Goal: Transaction & Acquisition: Purchase product/service

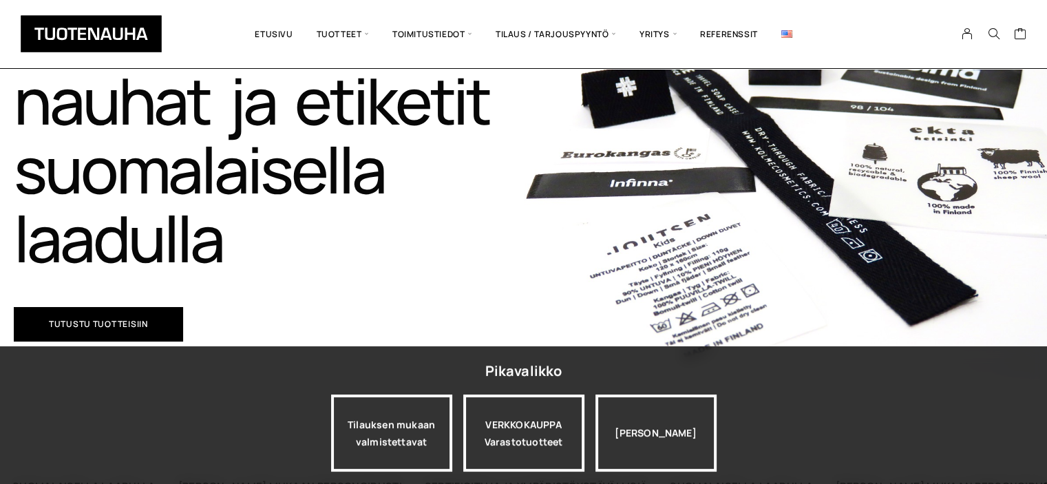
scroll to position [257, 0]
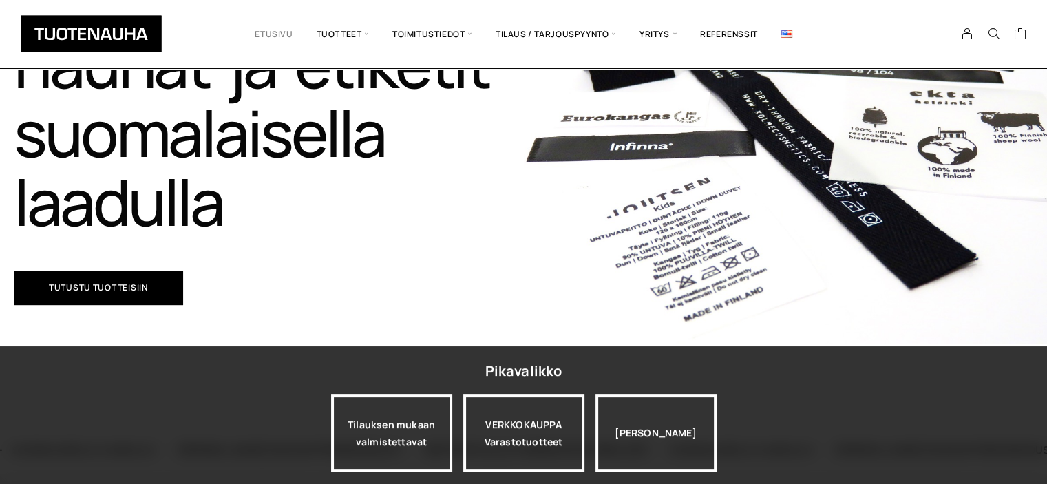
click at [262, 33] on link "Etusivu" at bounding box center [273, 33] width 61 height 47
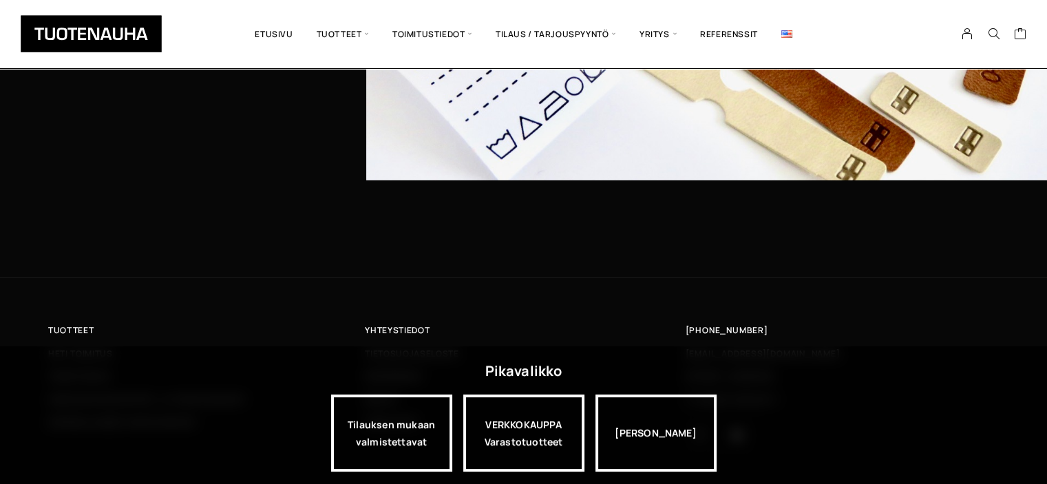
scroll to position [4515, 0]
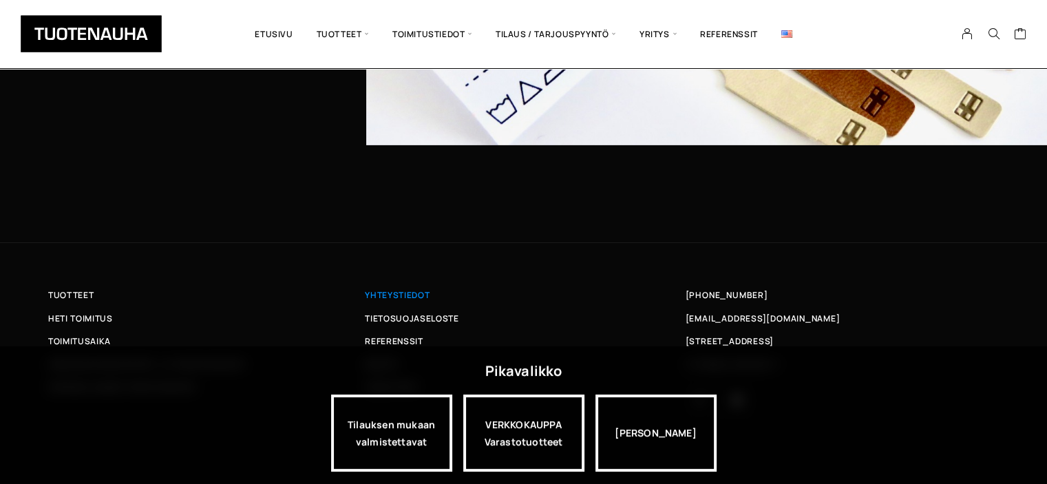
click at [405, 295] on span "Yhteystiedot" at bounding box center [397, 295] width 65 height 14
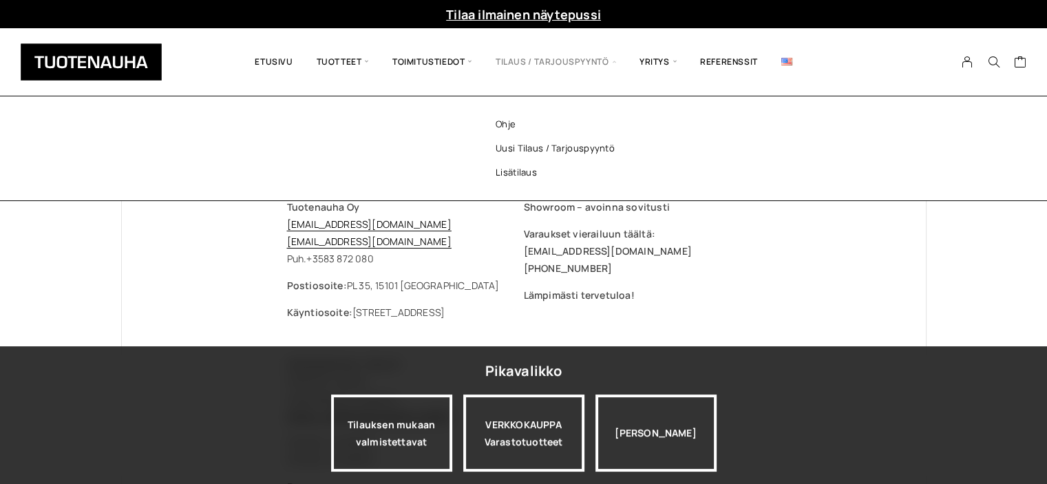
click at [570, 60] on span "Tilaus / Tarjouspyyntö" at bounding box center [556, 62] width 144 height 47
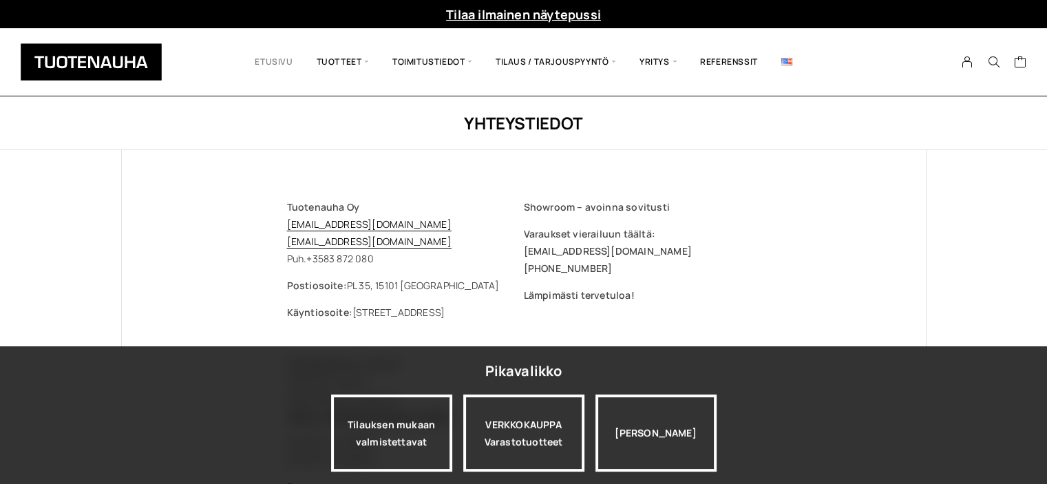
click at [282, 63] on link "Etusivu" at bounding box center [273, 62] width 61 height 47
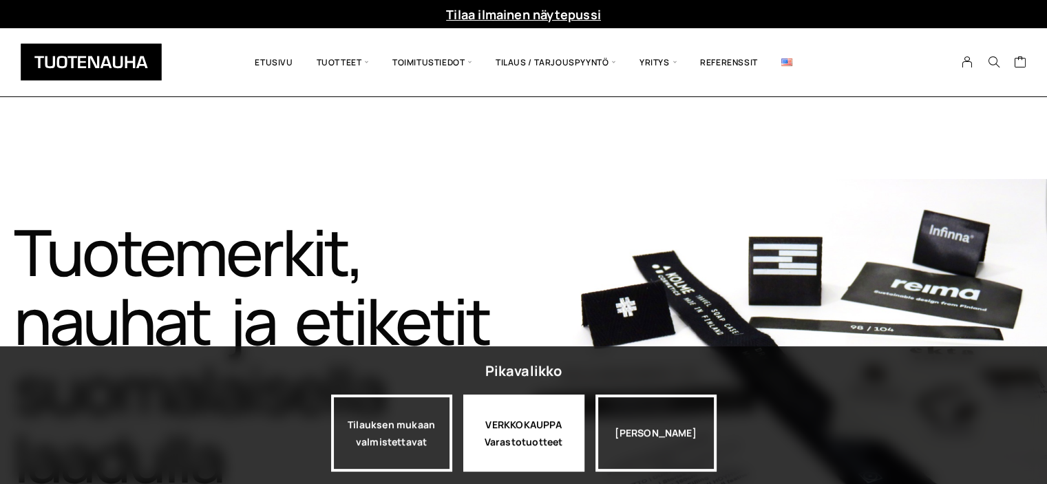
click at [521, 419] on div "VERKKOKAUPPA Varastotuotteet" at bounding box center [523, 432] width 121 height 77
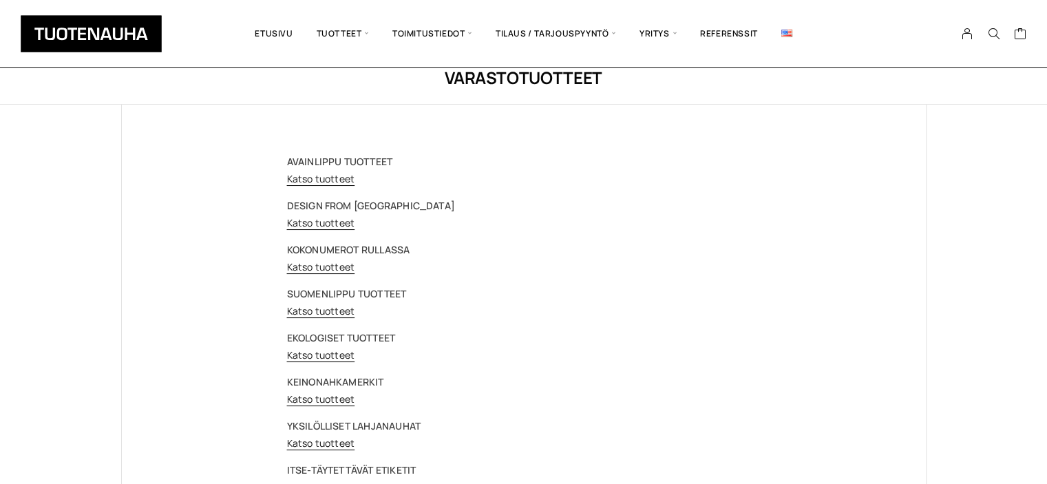
scroll to position [28, 0]
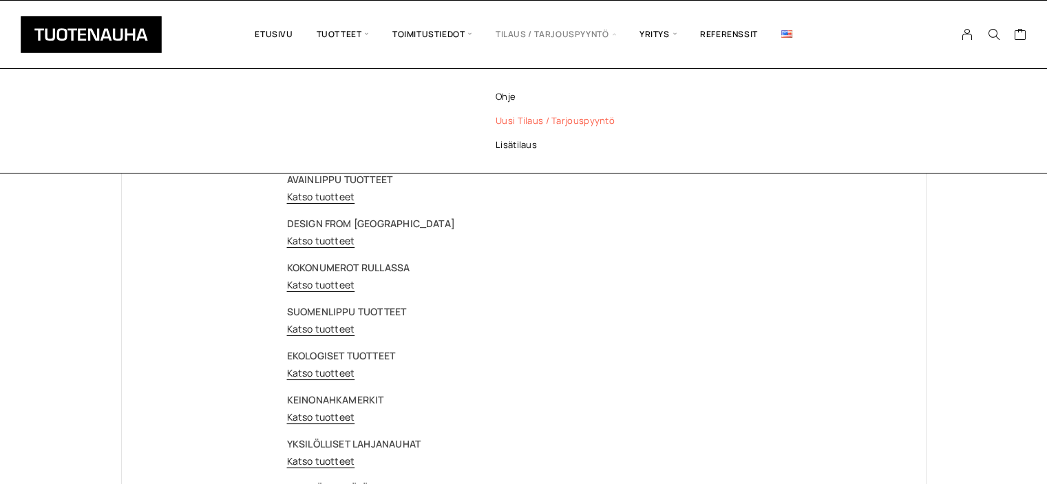
click at [526, 120] on link "Uusi tilaus / tarjouspyyntö" at bounding box center [574, 121] width 200 height 24
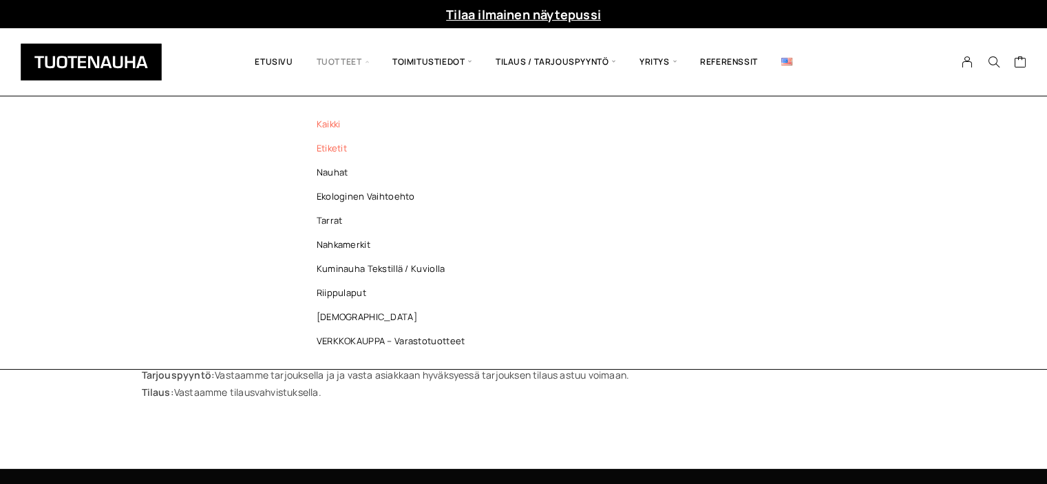
click at [339, 147] on link "Etiketit" at bounding box center [395, 148] width 200 height 24
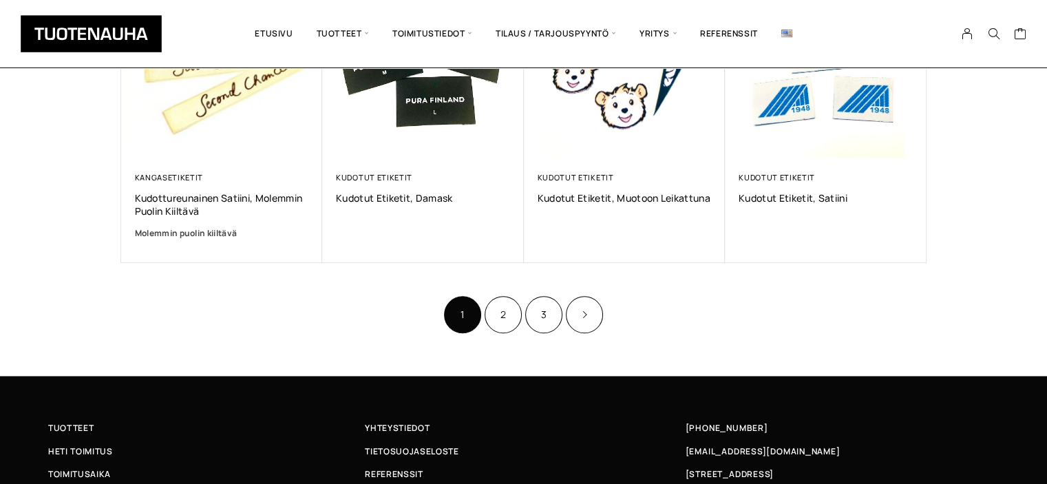
scroll to position [945, 0]
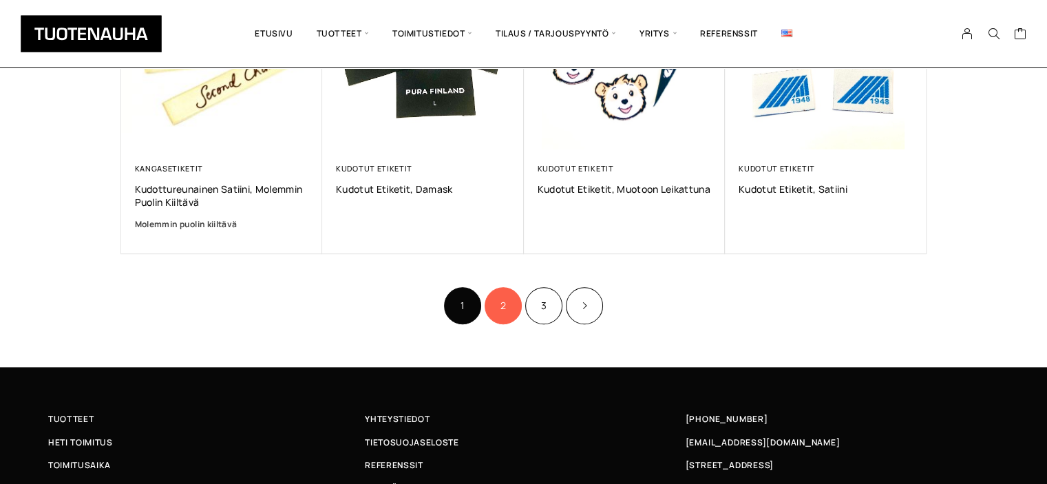
click at [504, 308] on link "2" at bounding box center [503, 305] width 37 height 37
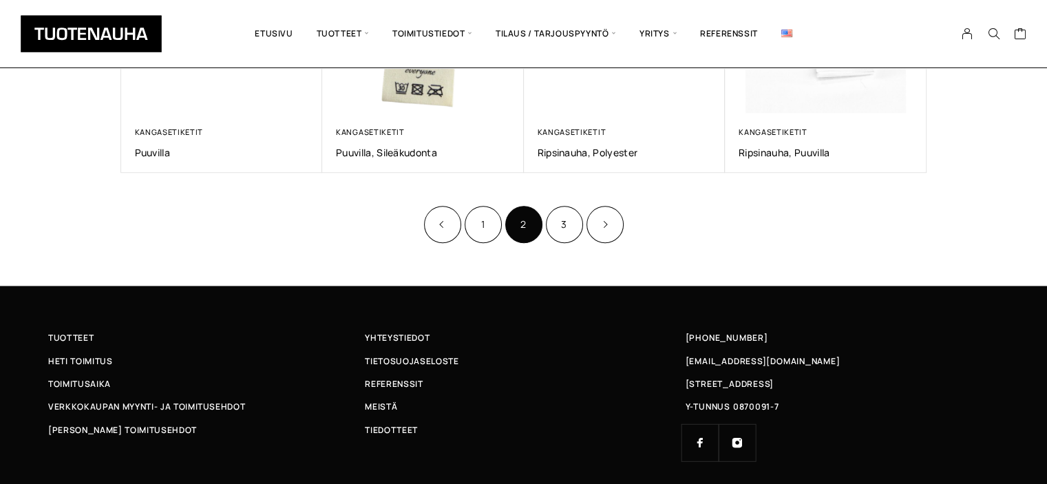
scroll to position [991, 0]
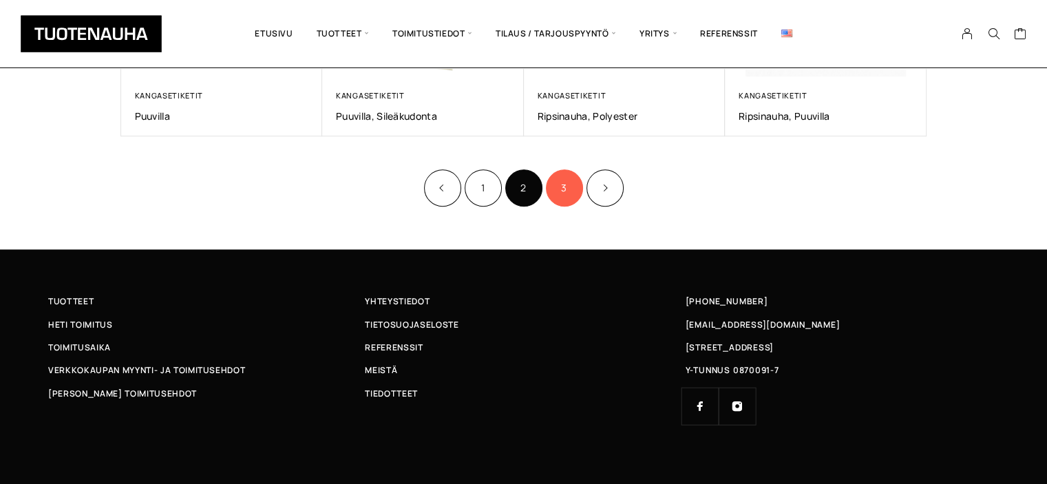
click at [567, 194] on link "3" at bounding box center [564, 187] width 37 height 37
